Goal: Information Seeking & Learning: Learn about a topic

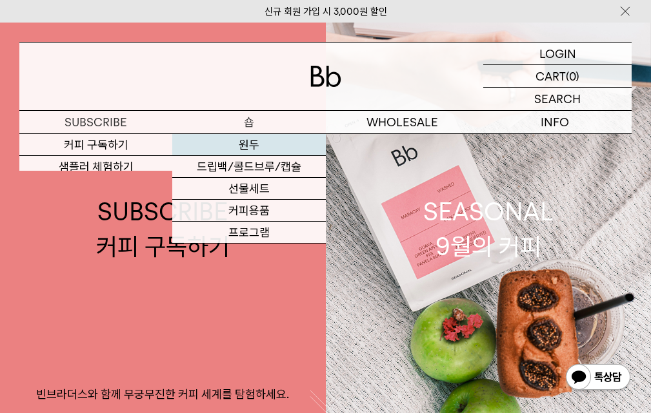
click at [240, 139] on link "원두" at bounding box center [248, 145] width 153 height 22
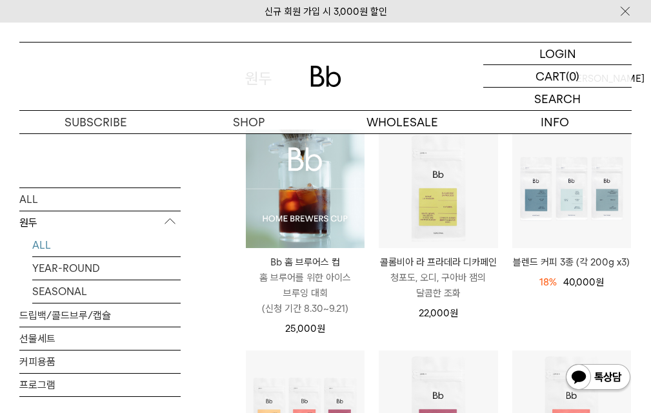
scroll to position [129, 0]
click at [331, 285] on p "홈 브루어를 위한 아이스 브루잉 대회 (신청 기간 8.30~9.21)" at bounding box center [305, 293] width 119 height 46
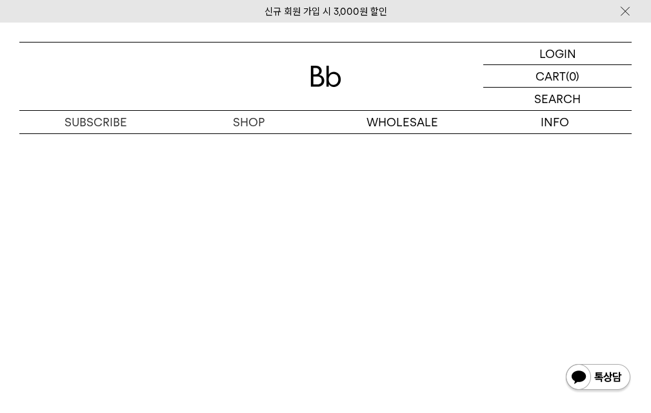
scroll to position [4900, 0]
click at [319, 75] on img at bounding box center [325, 76] width 31 height 21
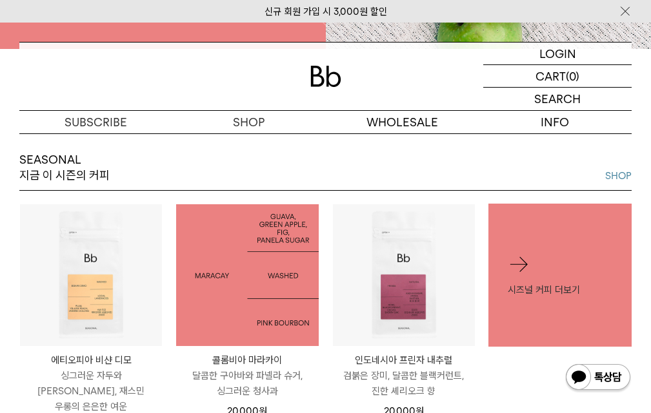
scroll to position [580, 0]
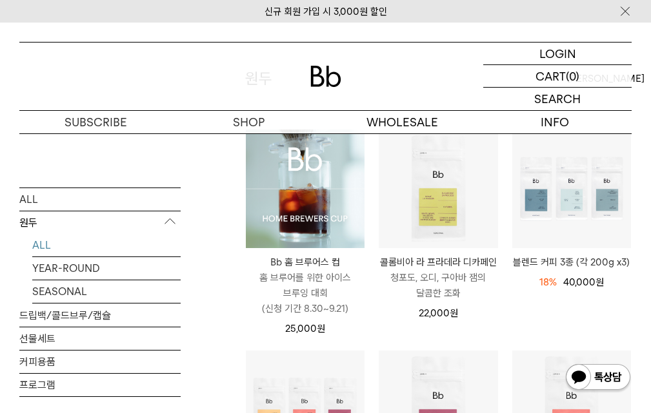
click at [320, 233] on img at bounding box center [305, 189] width 119 height 119
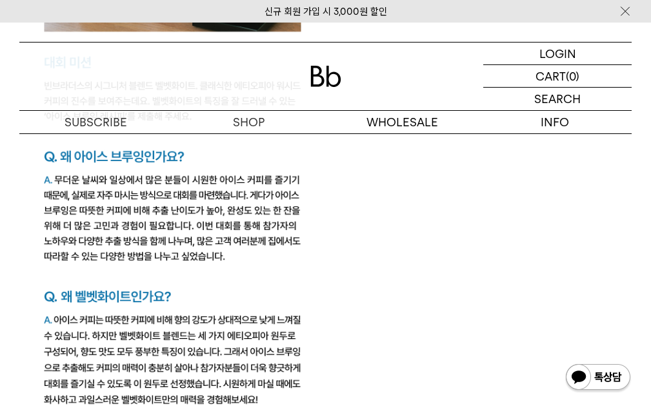
scroll to position [1419, 0]
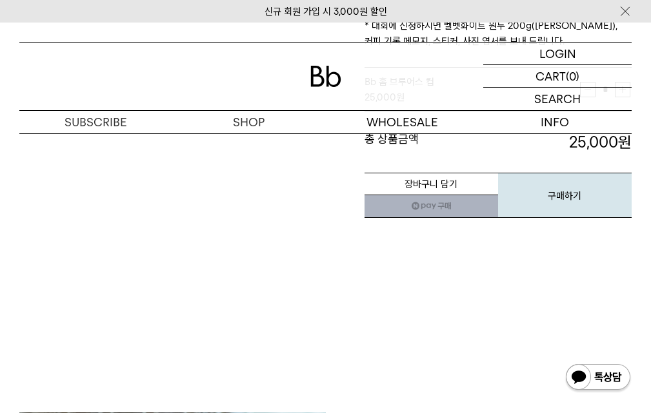
scroll to position [322, 0]
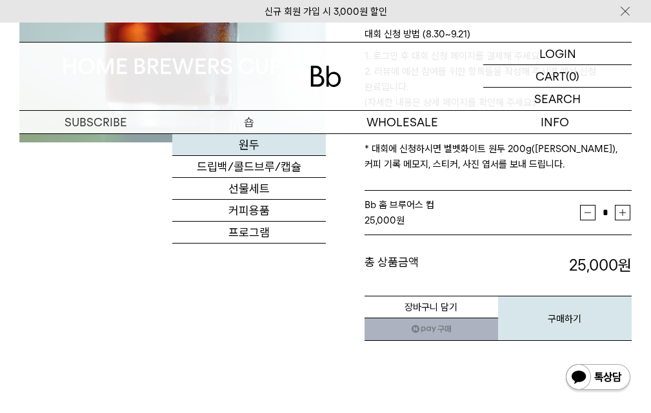
click at [260, 153] on link "원두" at bounding box center [248, 145] width 153 height 22
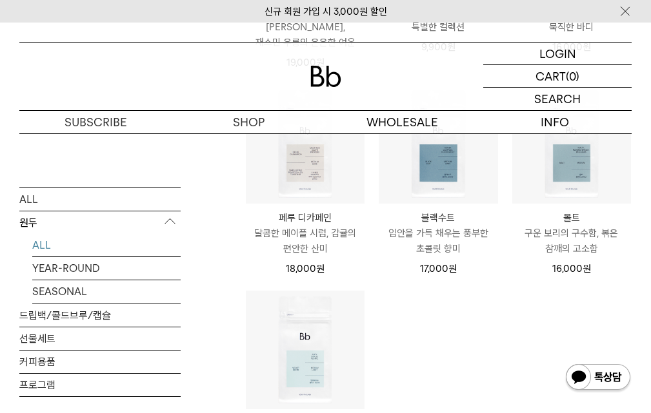
scroll to position [838, 0]
click at [106, 317] on link "드립백/콜드브루/캡슐" at bounding box center [99, 315] width 161 height 23
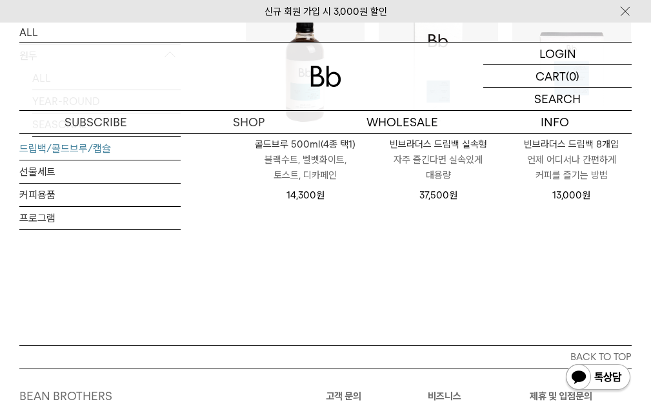
scroll to position [580, 0]
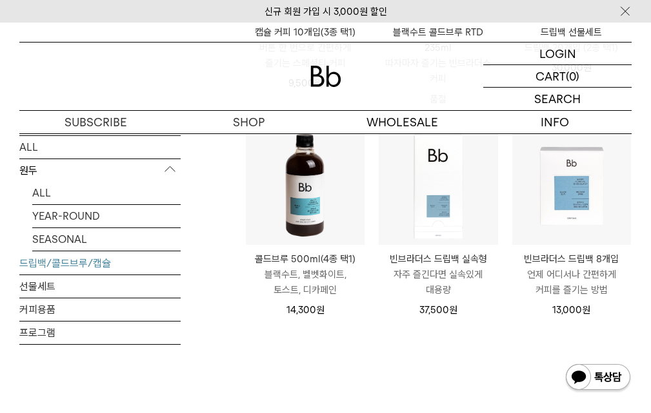
click at [329, 209] on img at bounding box center [305, 185] width 119 height 119
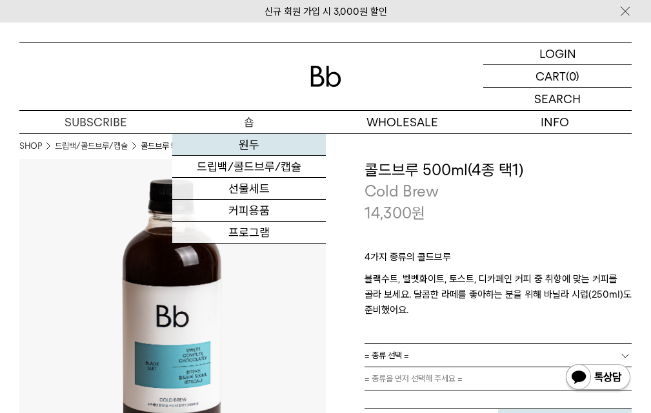
click at [257, 144] on link "원두" at bounding box center [248, 145] width 153 height 22
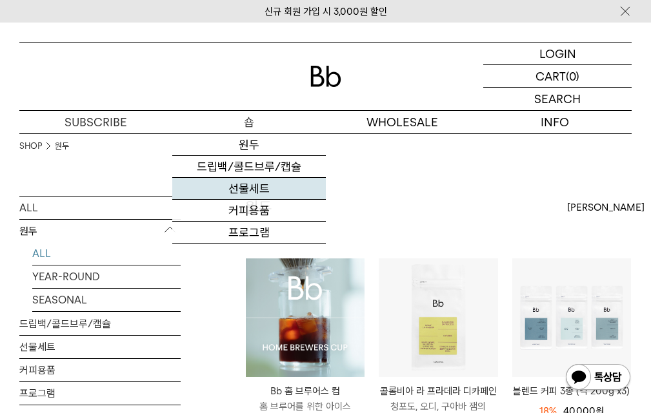
click at [259, 189] on link "선물세트" at bounding box center [248, 189] width 153 height 22
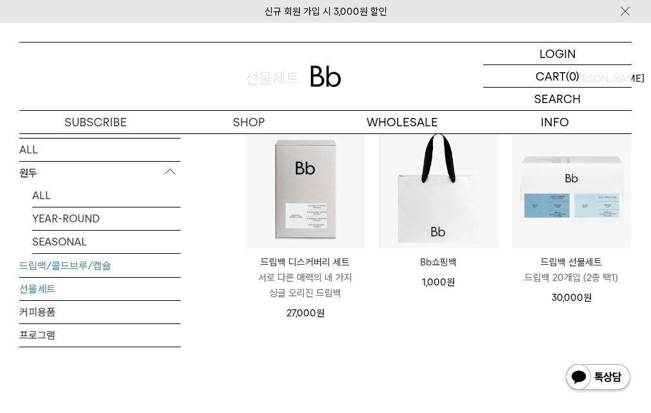
click at [89, 264] on link "드립백/콜드브루/캡슐" at bounding box center [99, 266] width 161 height 23
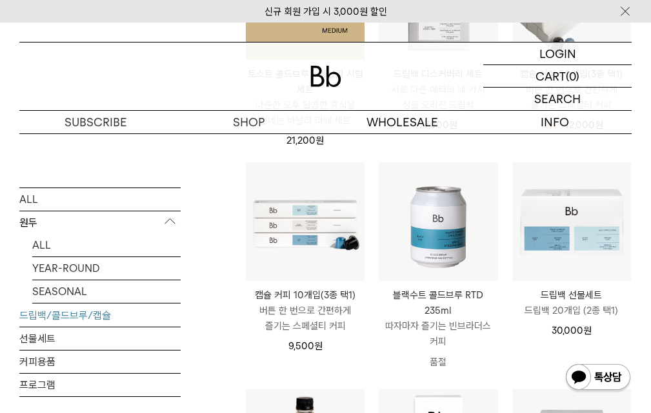
scroll to position [322, 0]
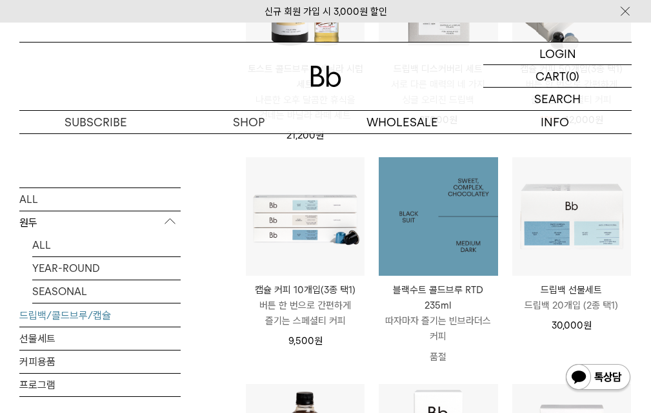
click at [414, 211] on img at bounding box center [437, 216] width 119 height 119
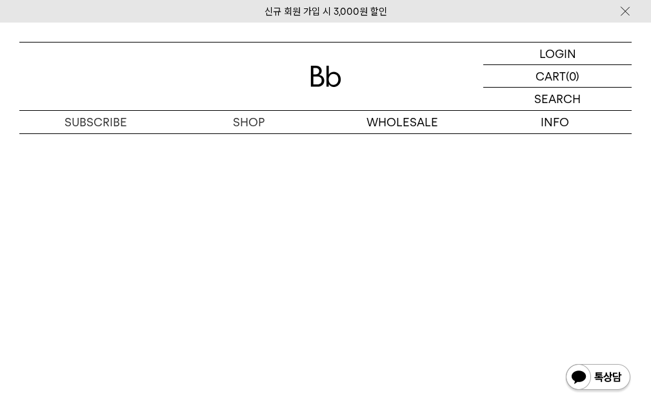
scroll to position [2128, 0]
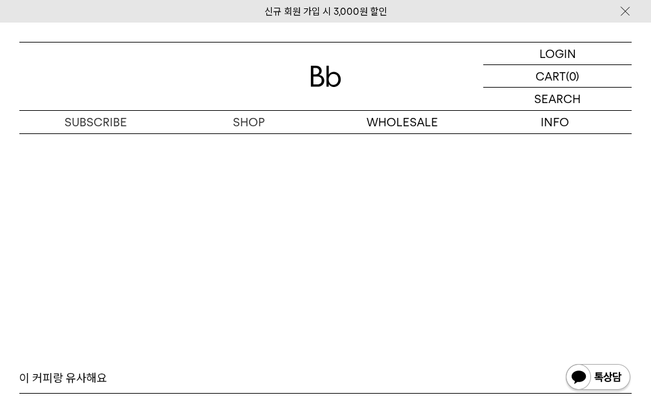
scroll to position [2079, 0]
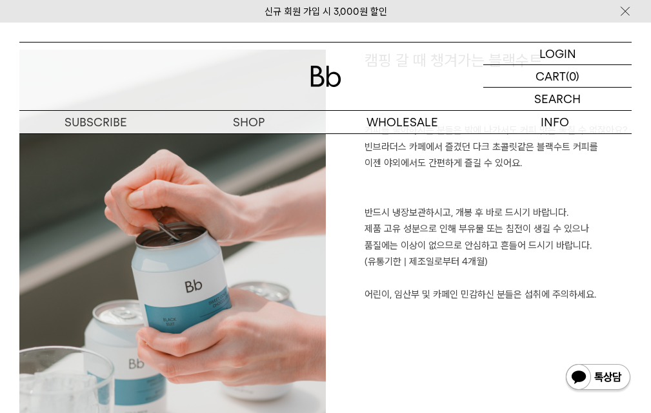
scroll to position [725, 0]
